Goal: Transaction & Acquisition: Subscribe to service/newsletter

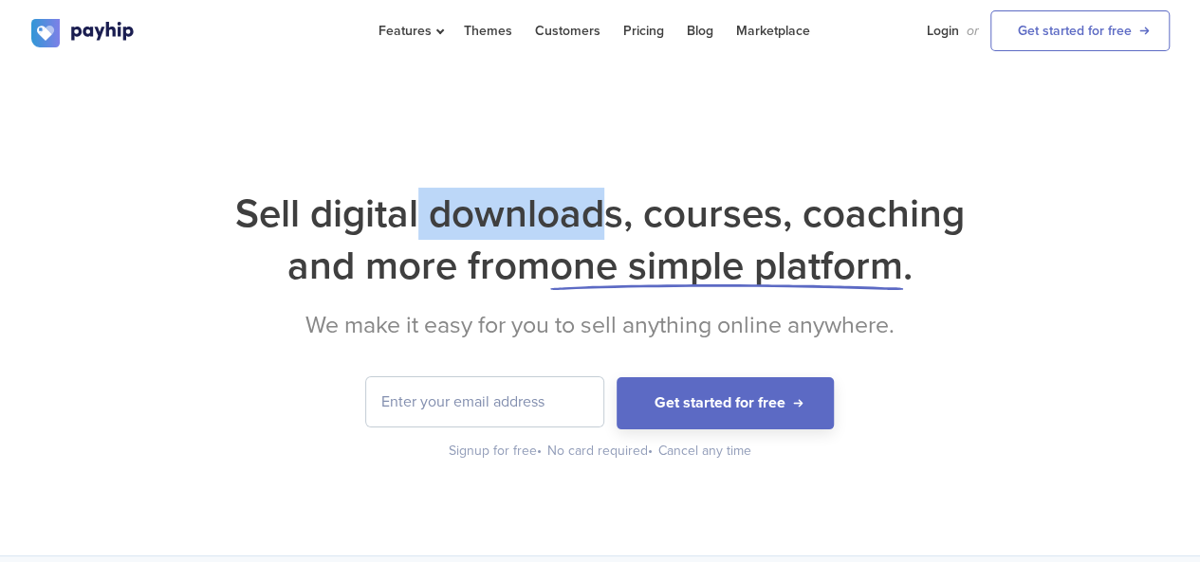
drag, startPoint x: 423, startPoint y: 217, endPoint x: 611, endPoint y: 219, distance: 187.8
click at [611, 219] on h1 "Sell digital downloads, courses, coaching and more from one simple platform ." at bounding box center [600, 240] width 1138 height 104
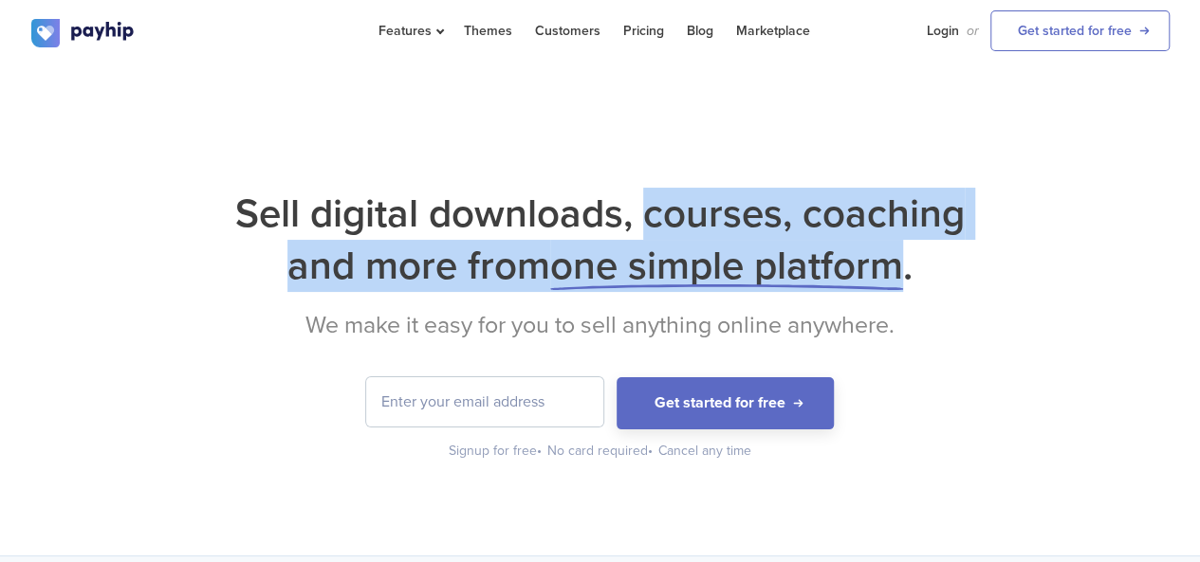
drag, startPoint x: 650, startPoint y: 219, endPoint x: 901, endPoint y: 251, distance: 253.4
click at [901, 251] on h1 "Sell digital downloads, courses, coaching and more from one simple platform ." at bounding box center [600, 240] width 1138 height 104
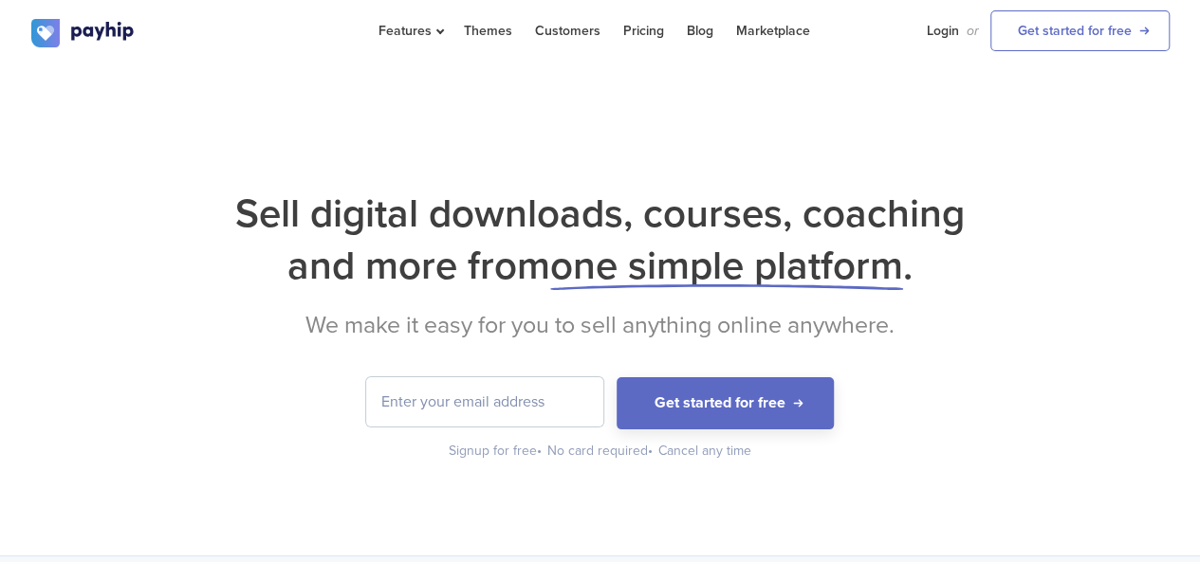
click at [939, 267] on h1 "Sell digital downloads, courses, coaching and more from one simple platform ." at bounding box center [600, 240] width 1138 height 104
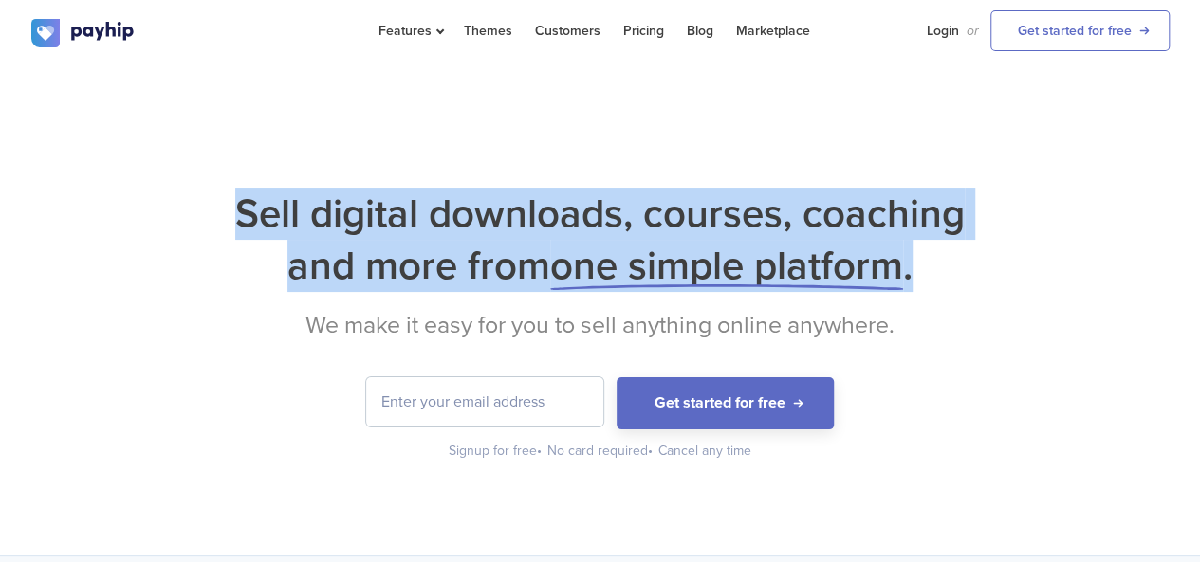
drag, startPoint x: 934, startPoint y: 279, endPoint x: 242, endPoint y: 217, distance: 695.1
click at [242, 217] on h1 "Sell digital downloads, courses, coaching and more from one simple platform ." at bounding box center [600, 240] width 1138 height 104
click at [237, 217] on h1 "Sell digital downloads, courses, coaching and more from one simple platform ." at bounding box center [600, 240] width 1138 height 104
drag, startPoint x: 243, startPoint y: 203, endPoint x: 945, endPoint y: 268, distance: 704.9
click at [945, 268] on h1 "Sell digital downloads, courses, coaching and more from one simple platform ." at bounding box center [600, 240] width 1138 height 104
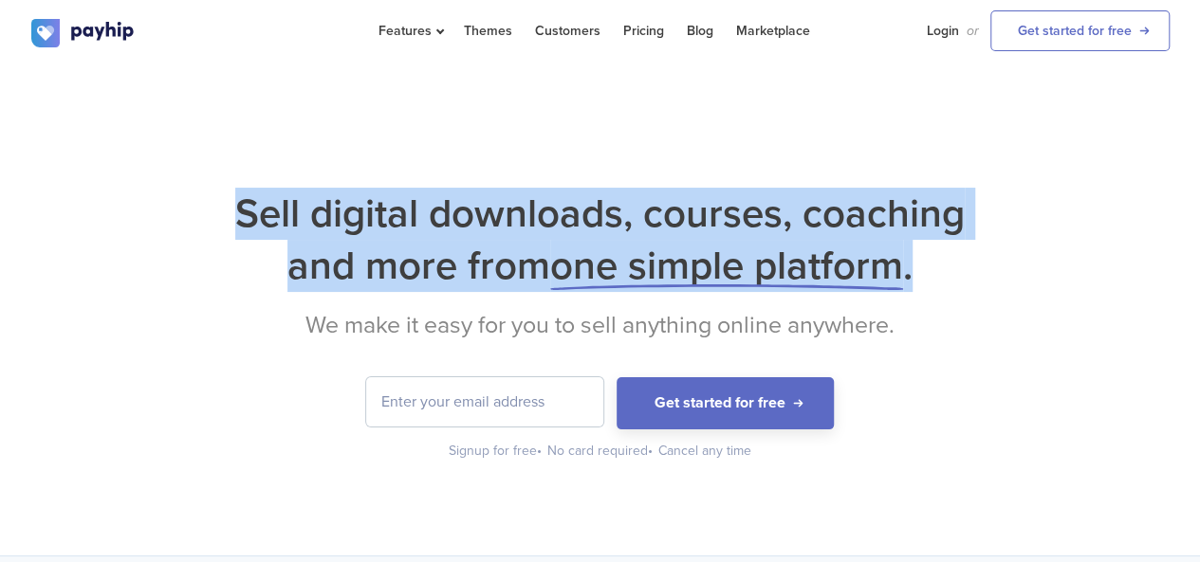
click at [936, 277] on h1 "Sell digital downloads, courses, coaching and more from one simple platform ." at bounding box center [600, 240] width 1138 height 104
drag, startPoint x: 936, startPoint y: 277, endPoint x: 239, endPoint y: 213, distance: 700.0
click at [239, 213] on h1 "Sell digital downloads, courses, coaching and more from one simple platform ." at bounding box center [600, 240] width 1138 height 104
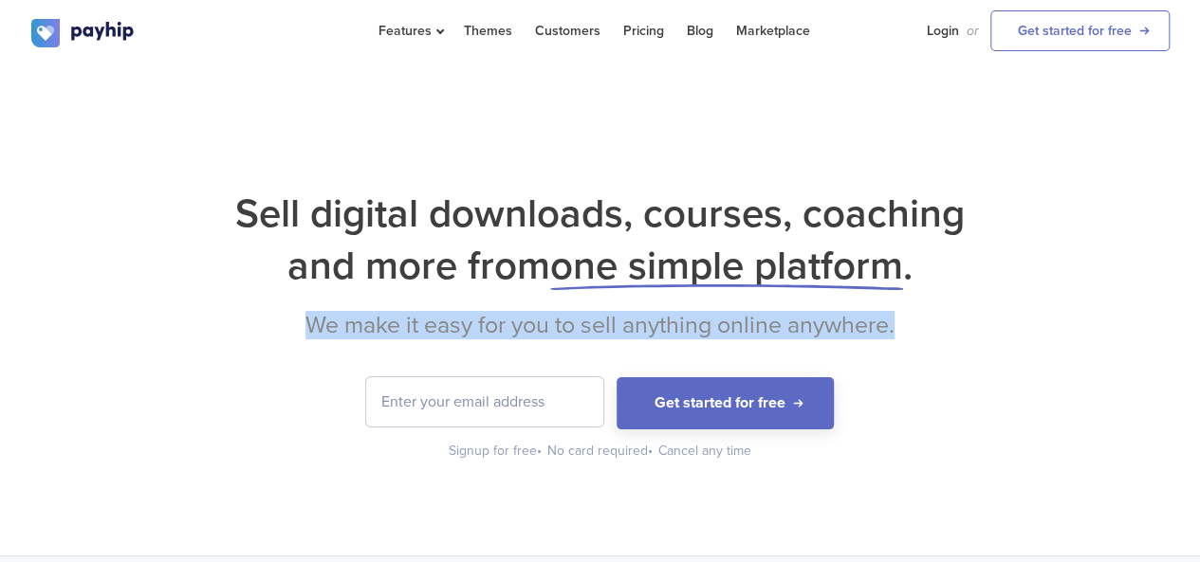
drag, startPoint x: 304, startPoint y: 326, endPoint x: 973, endPoint y: 316, distance: 669.7
click at [973, 316] on h2 "We make it easy for you to sell anything online anywhere." at bounding box center [600, 325] width 1138 height 28
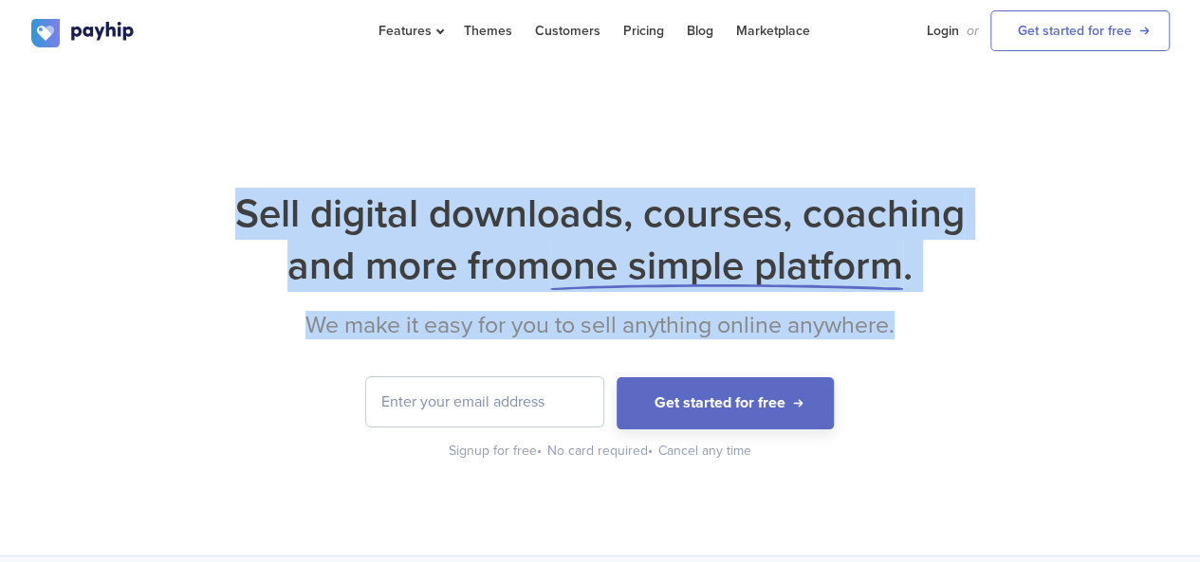
drag, startPoint x: 916, startPoint y: 328, endPoint x: 245, endPoint y: 213, distance: 681.2
click at [245, 213] on div "Sell digital downloads, courses, coaching and more from one simple platform . W…" at bounding box center [600, 324] width 1138 height 273
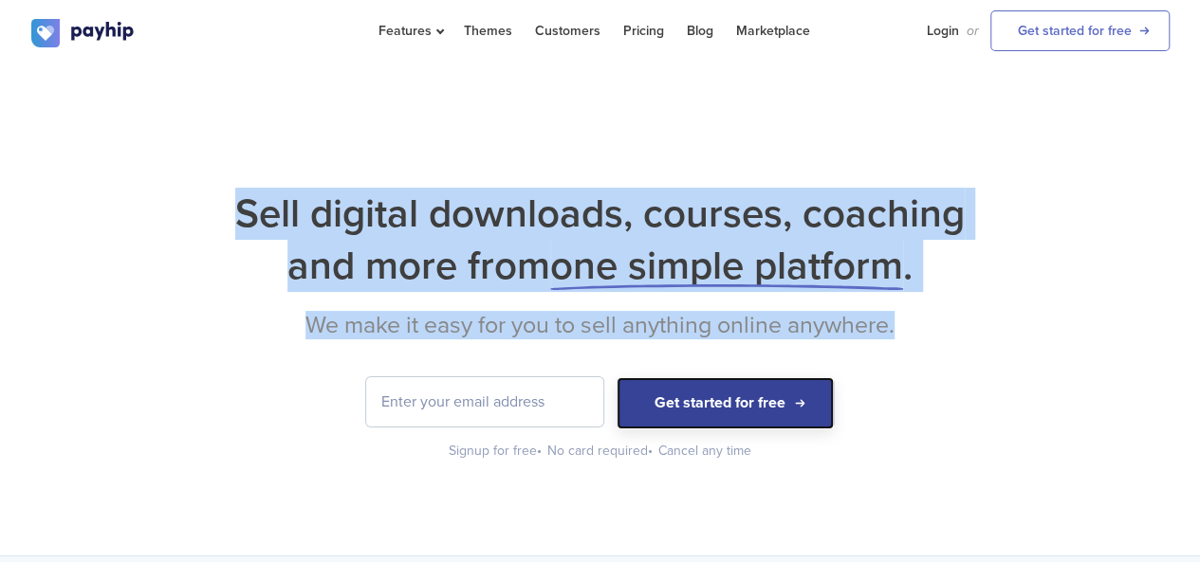
click at [725, 397] on button "Get started for free" at bounding box center [724, 403] width 217 height 52
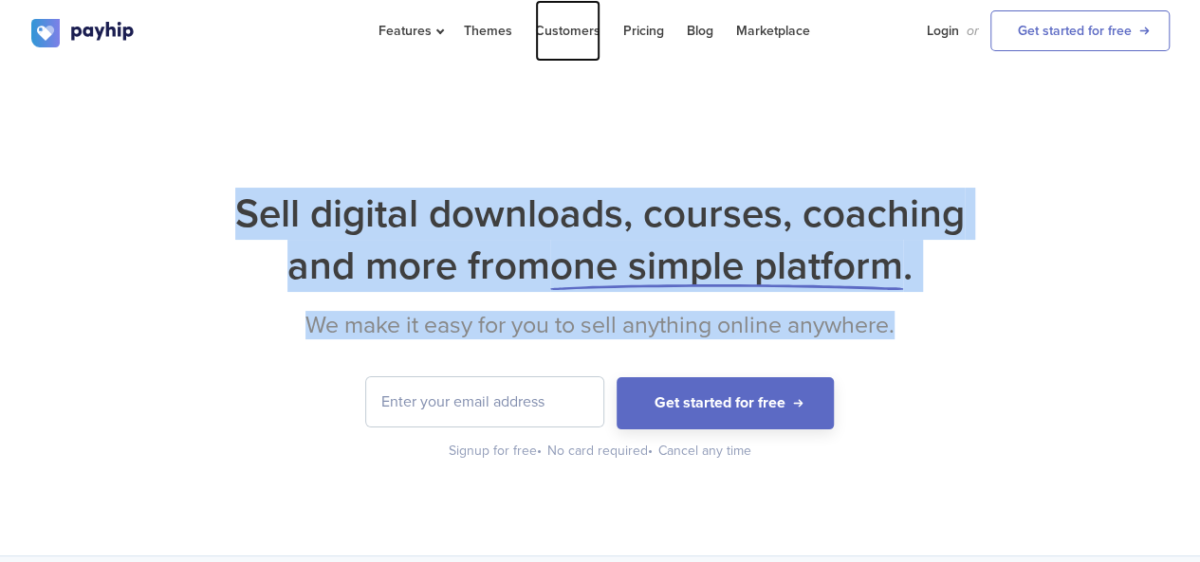
click at [564, 29] on link "Customers" at bounding box center [567, 31] width 65 height 62
